Goal: Navigation & Orientation: Find specific page/section

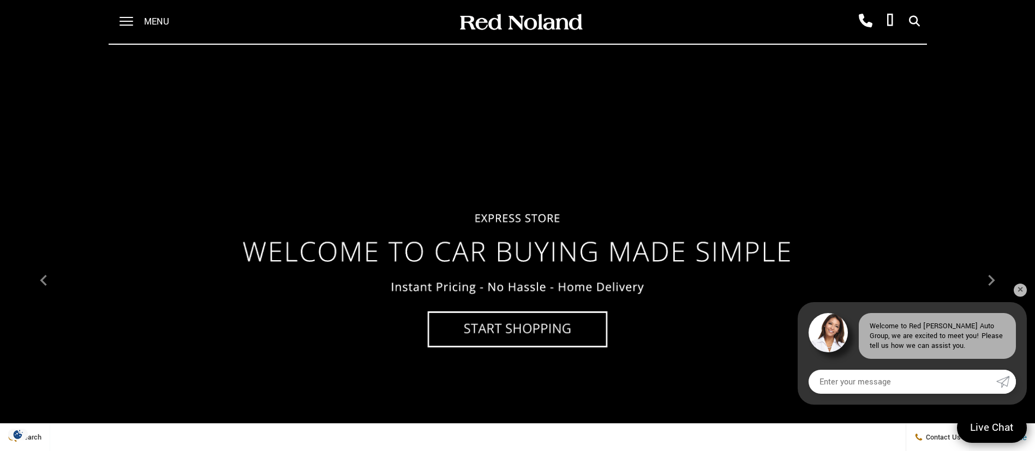
click at [138, 19] on div "Menu" at bounding box center [148, 22] width 79 height 44
click at [149, 21] on span "Menu" at bounding box center [156, 22] width 25 height 44
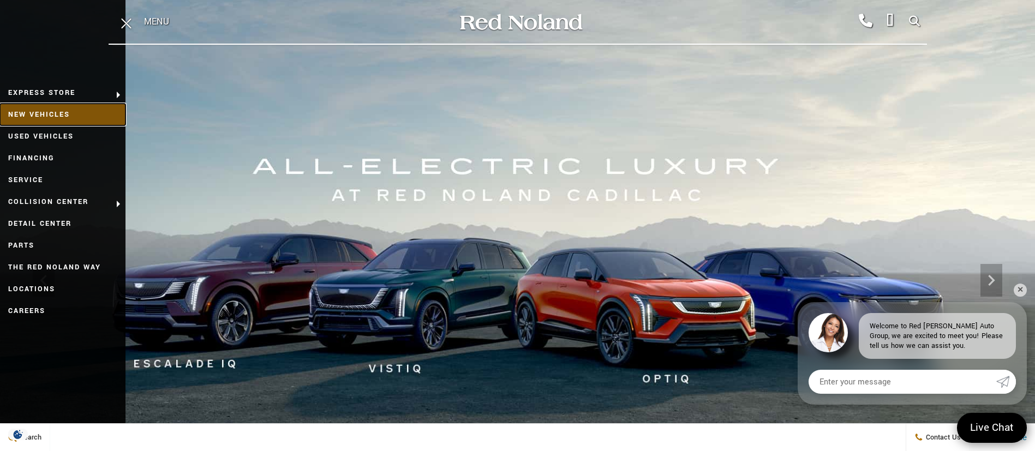
click at [59, 116] on link "New Vehicles" at bounding box center [62, 115] width 125 height 22
